Goal: Communication & Community: Answer question/provide support

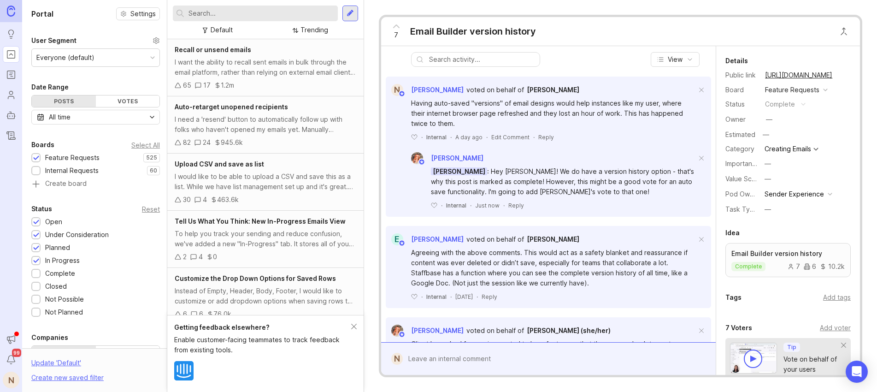
scroll to position [105, 0]
click at [512, 208] on div "Reply" at bounding box center [517, 204] width 16 height 8
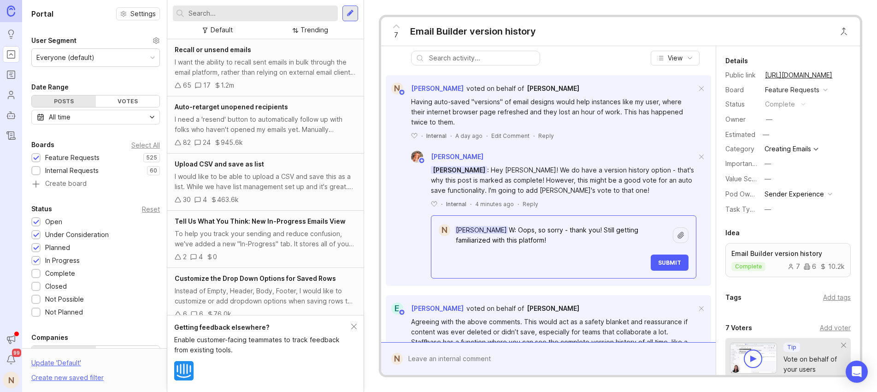
type textarea "[PERSON_NAME] W: Oops, so sorry - thank you! Still getting familiarized with th…"
click at [670, 271] on button "Submit" at bounding box center [670, 263] width 38 height 16
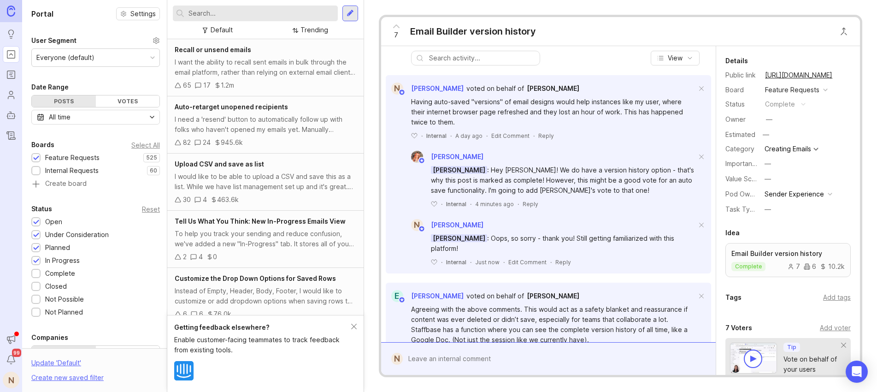
click at [6, 261] on nav "Ideas Portal Roadmaps Users Autopilot Changelog Announcements Notifications 99 N" at bounding box center [11, 196] width 22 height 392
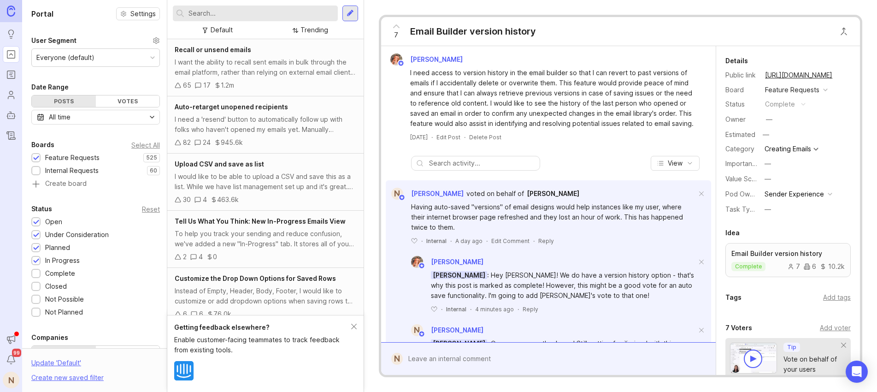
click at [445, 30] on div "Email Builder version history" at bounding box center [473, 31] width 126 height 13
